Goal: Check status: Check status

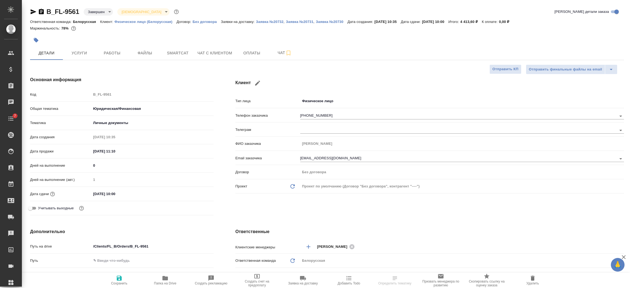
select select "RU"
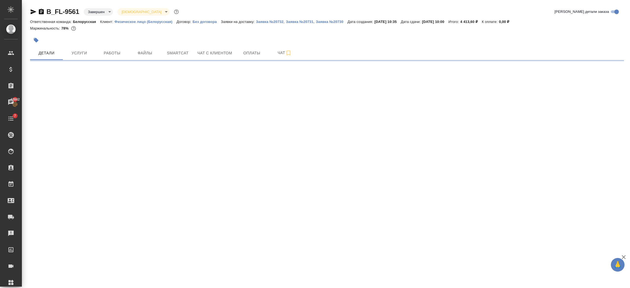
select select "RU"
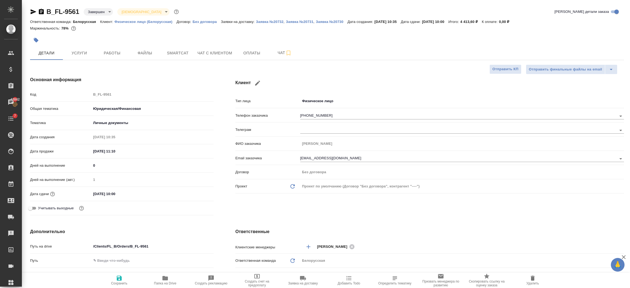
type textarea "x"
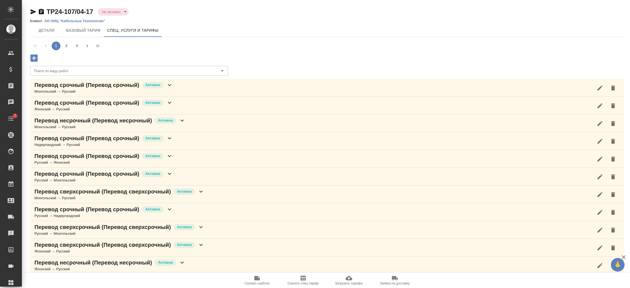
click at [46, 45] on li "pagination navigation" at bounding box center [45, 46] width 10 height 9
click at [49, 32] on span "Детали" at bounding box center [46, 30] width 26 height 7
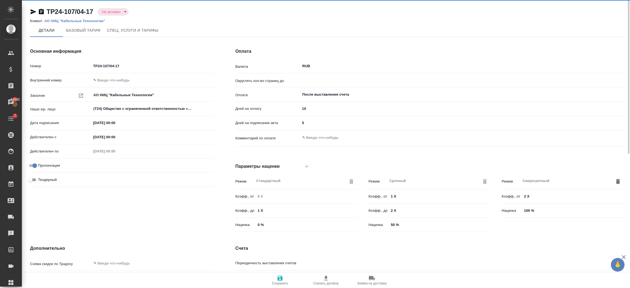
type input "0.5"
type textarea "x"
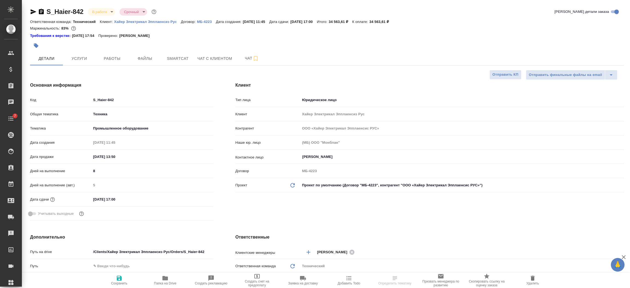
select select "RU"
click at [178, 60] on span "Smartcat" at bounding box center [178, 58] width 26 height 7
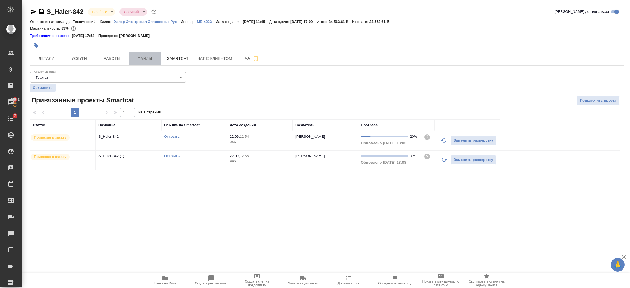
click at [145, 54] on button "Файлы" at bounding box center [144, 59] width 33 height 14
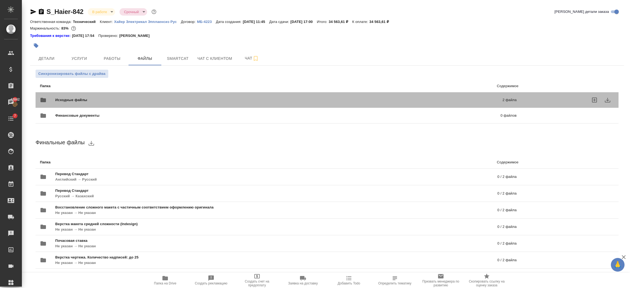
click at [72, 99] on span "Исходные файлы" at bounding box center [174, 99] width 239 height 5
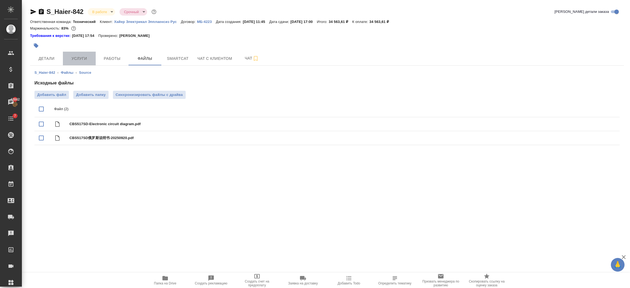
click at [83, 62] on button "Услуги" at bounding box center [79, 59] width 33 height 14
